Goal: Transaction & Acquisition: Subscribe to service/newsletter

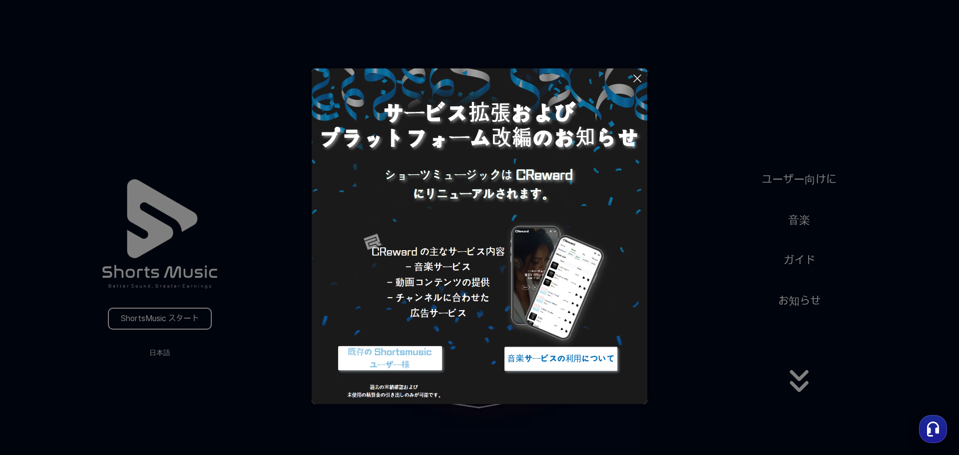
click at [377, 351] on img at bounding box center [390, 358] width 125 height 37
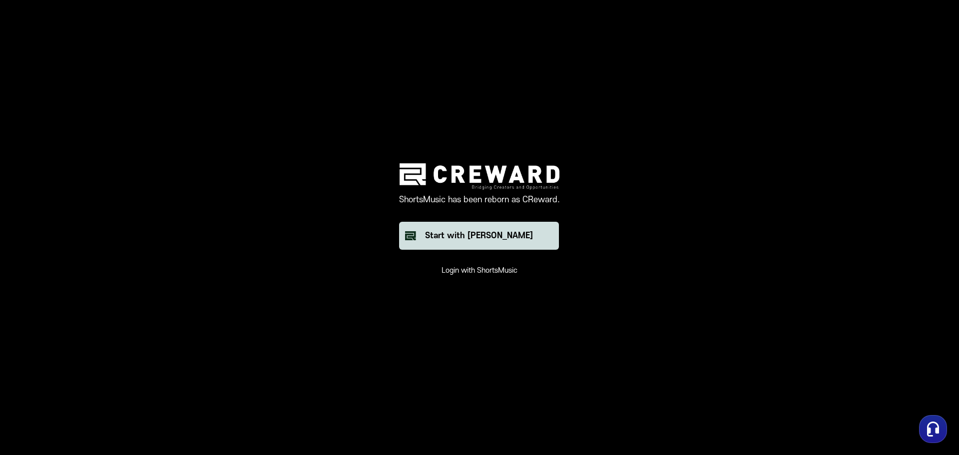
click at [522, 240] on button "Start with [PERSON_NAME]" at bounding box center [479, 236] width 160 height 28
